Goal: Information Seeking & Learning: Learn about a topic

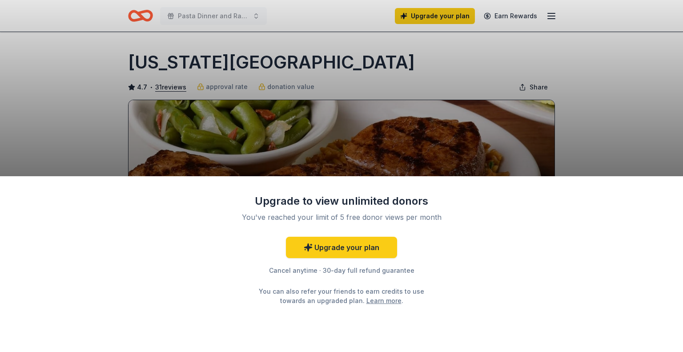
click at [201, 16] on div "Upgrade to view unlimited donors You've reached your limit of 5 free donor view…" at bounding box center [341, 176] width 683 height 352
click at [208, 19] on div "Upgrade to view unlimited donors You've reached your limit of 5 free donor view…" at bounding box center [341, 176] width 683 height 352
click at [253, 16] on div "Upgrade to view unlimited donors You've reached your limit of 5 free donor view…" at bounding box center [341, 176] width 683 height 352
click at [556, 14] on div "Upgrade to view unlimited donors You've reached your limit of 5 free donor view…" at bounding box center [341, 176] width 683 height 352
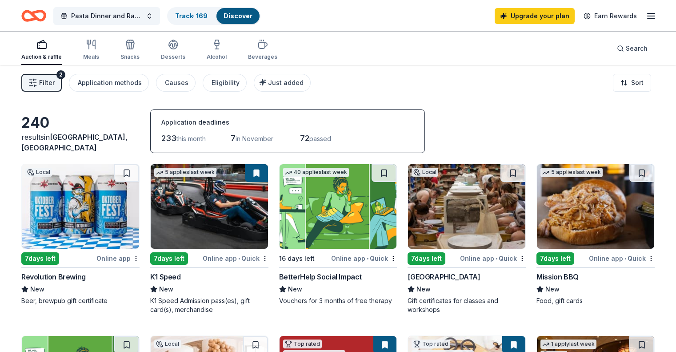
click at [646, 16] on icon "button" at bounding box center [651, 16] width 11 height 11
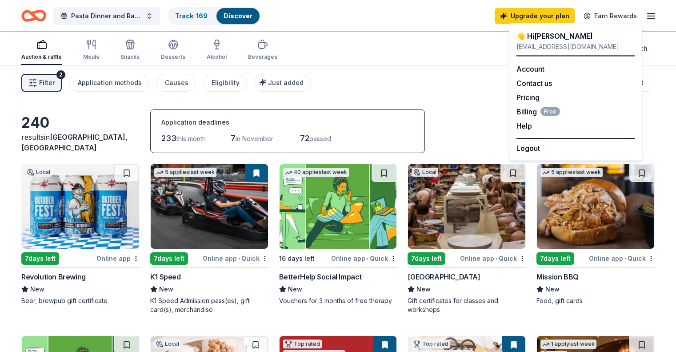
click at [351, 20] on div "Pasta Dinner and Raffle Track · 169 Discover Upgrade your plan Earn Rewards" at bounding box center [338, 15] width 634 height 21
